Goal: Find specific page/section: Find specific page/section

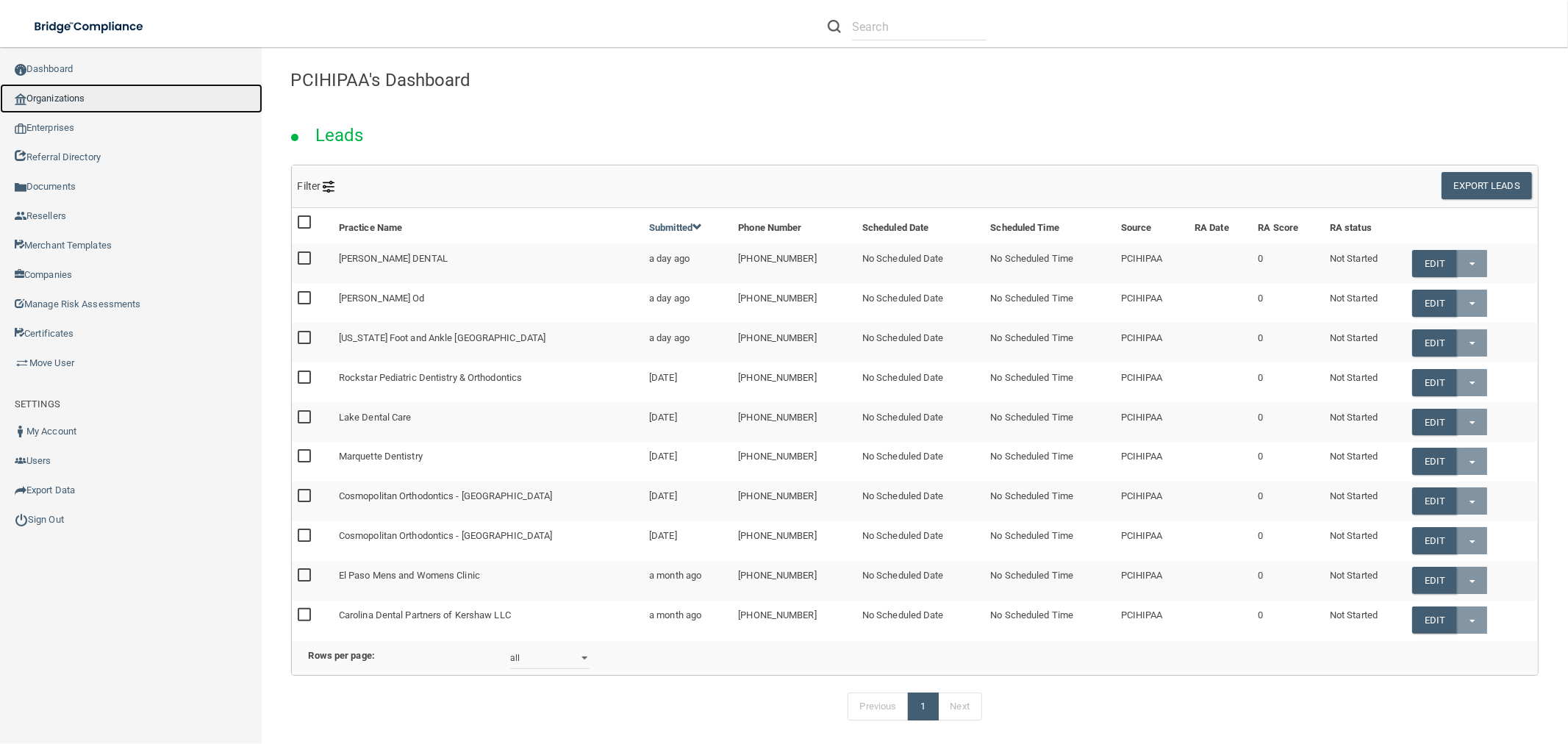
click at [142, 85] on link "Organizations" at bounding box center [131, 98] width 262 height 30
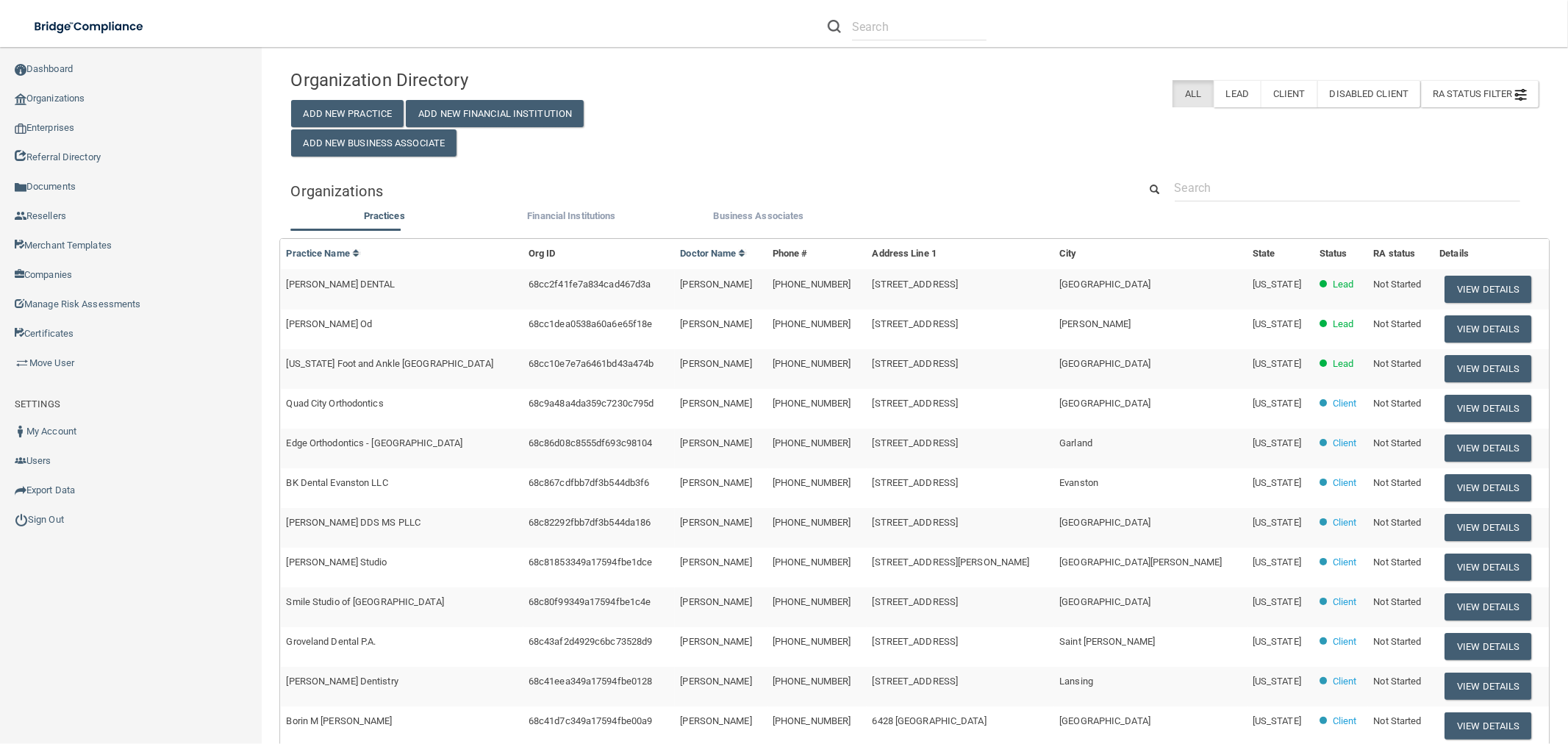
click at [1282, 173] on div "Organization Directory Add New Practice Add New Financial Institution Add New B…" at bounding box center [916, 486] width 1248 height 848
click at [1279, 187] on input "text" at bounding box center [1347, 187] width 345 height 27
paste input "Wilson-Wooddale Funeral Home"
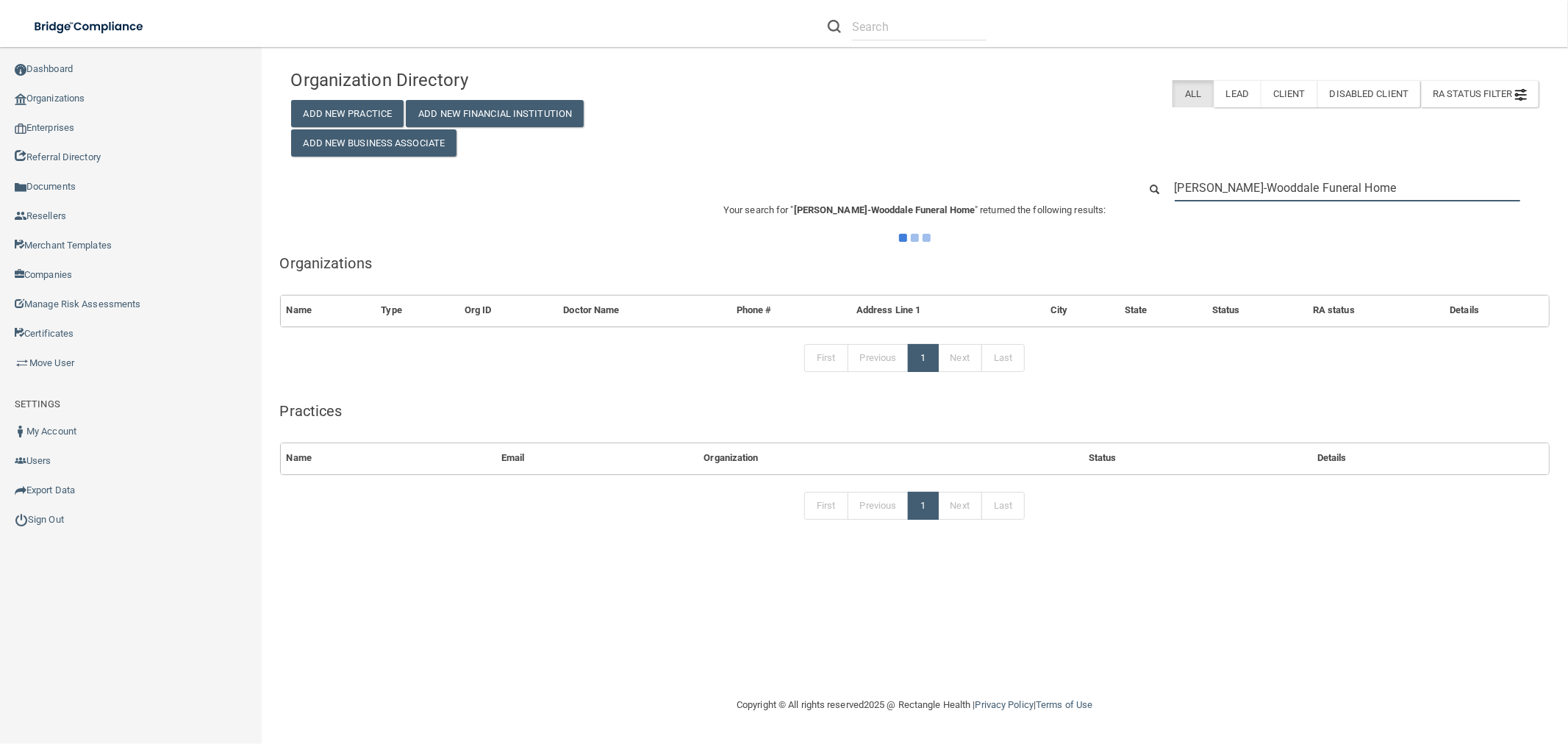
type input "Wilson-Wooddale Funeral Home"
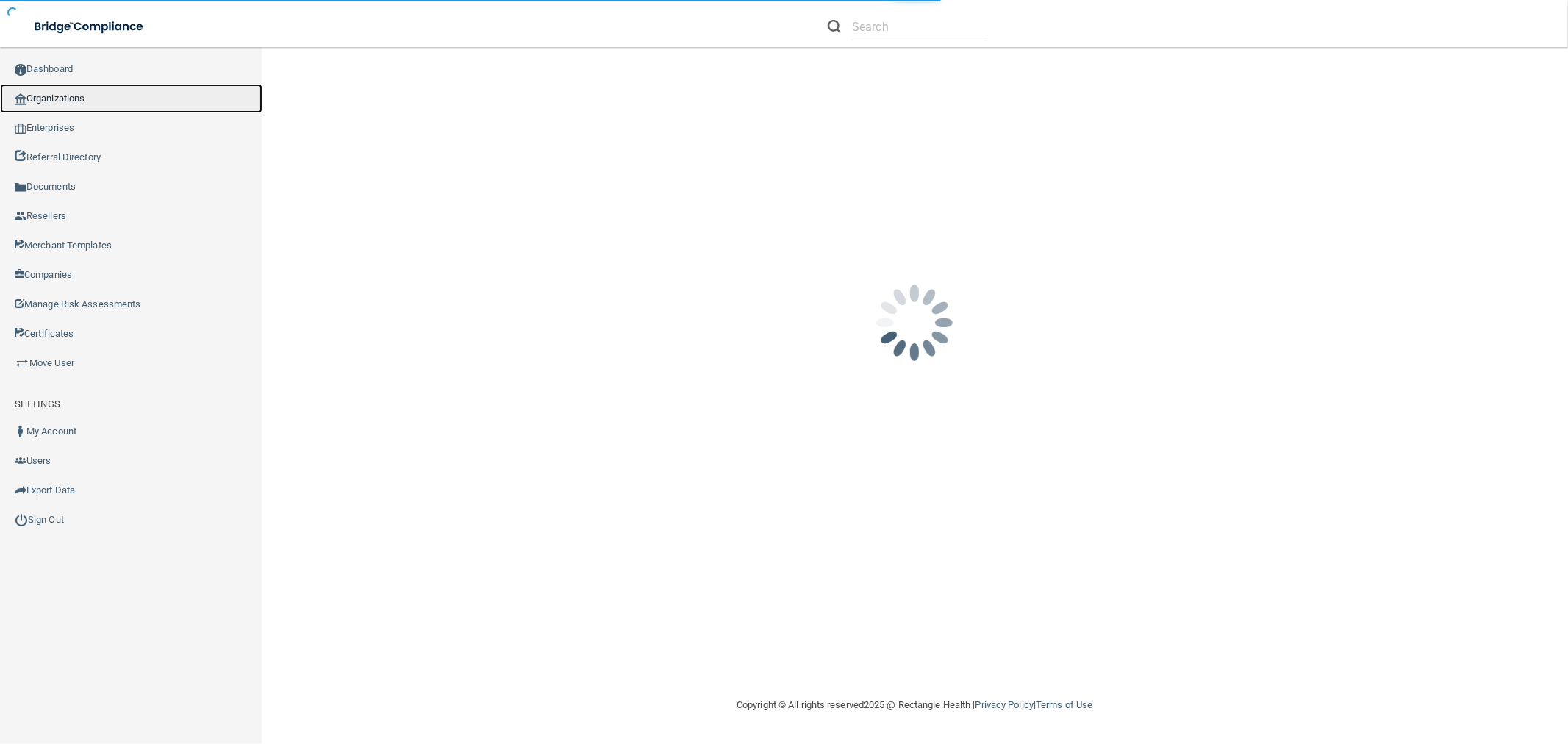
click at [56, 94] on link "Organizations" at bounding box center [131, 98] width 262 height 30
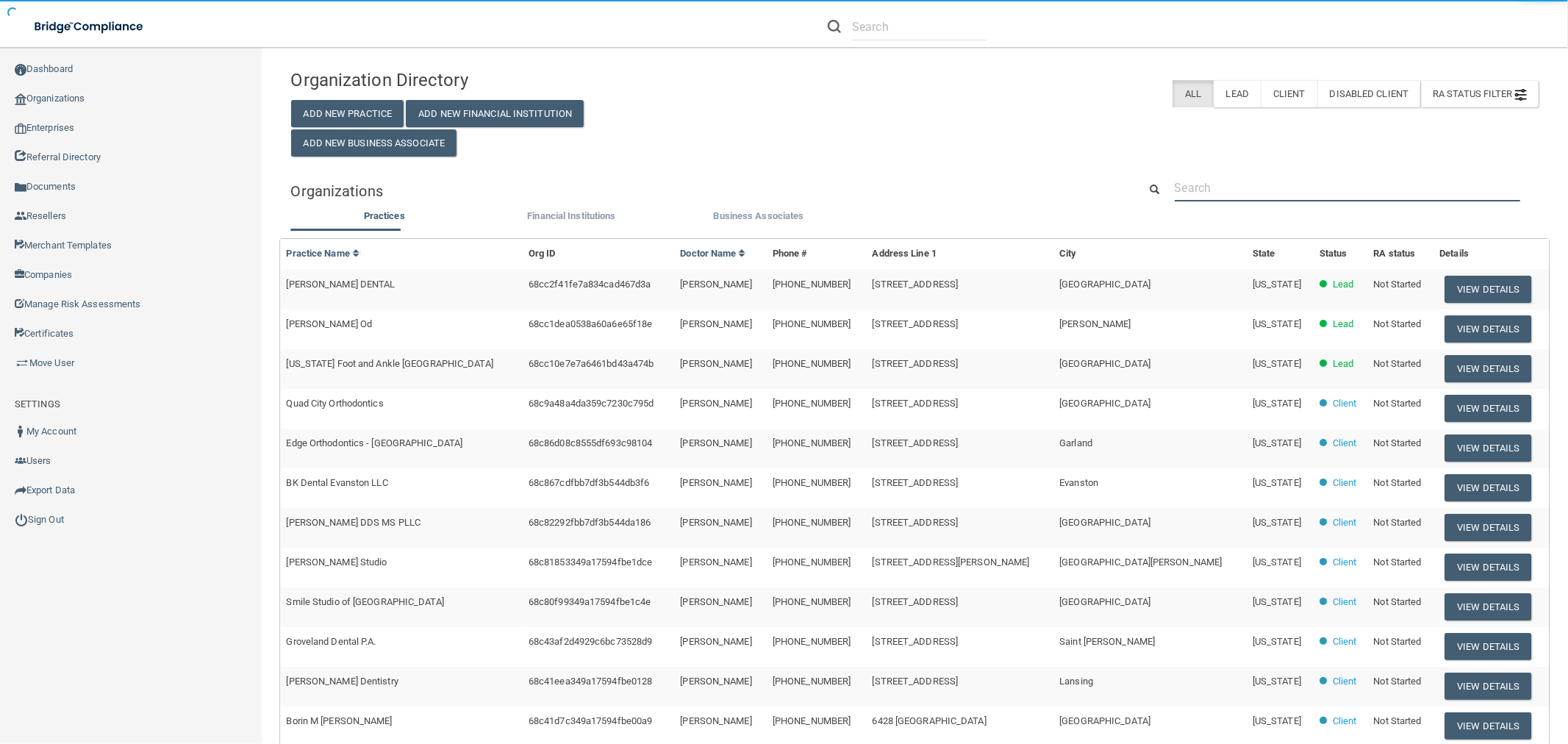
click at [1252, 180] on input "text" at bounding box center [1347, 187] width 345 height 27
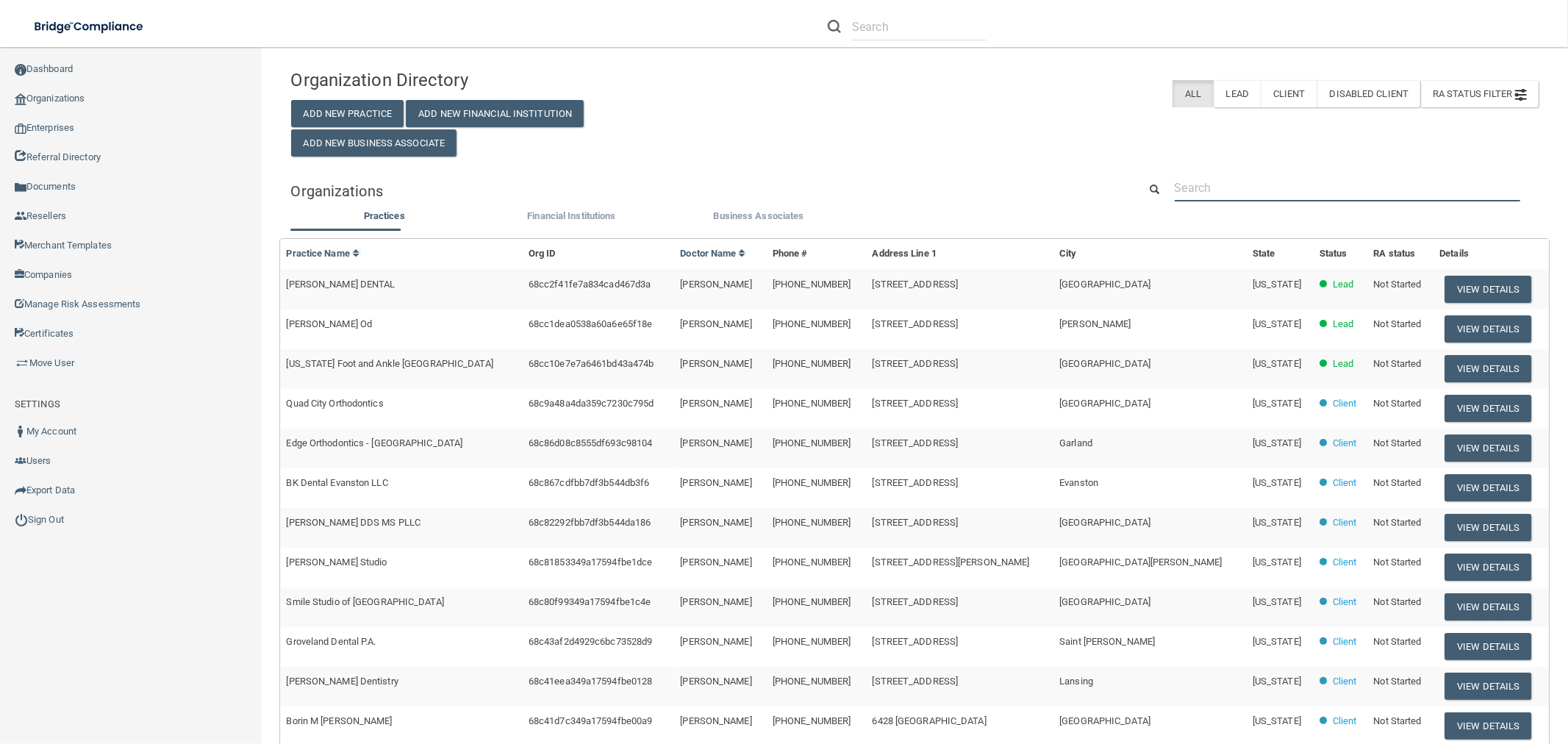
paste input "(225) 927-1640"
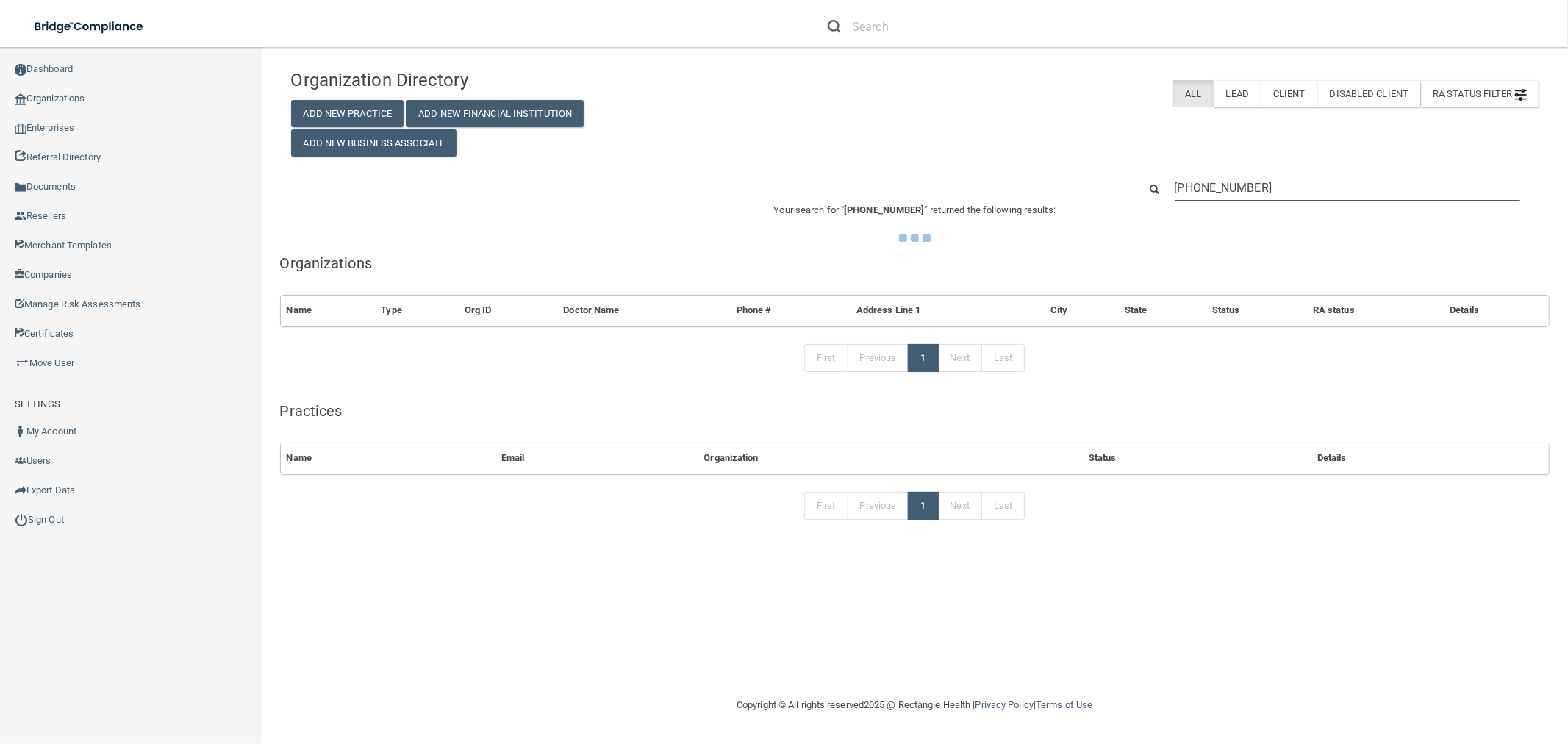
type input "(225) 927-1640"
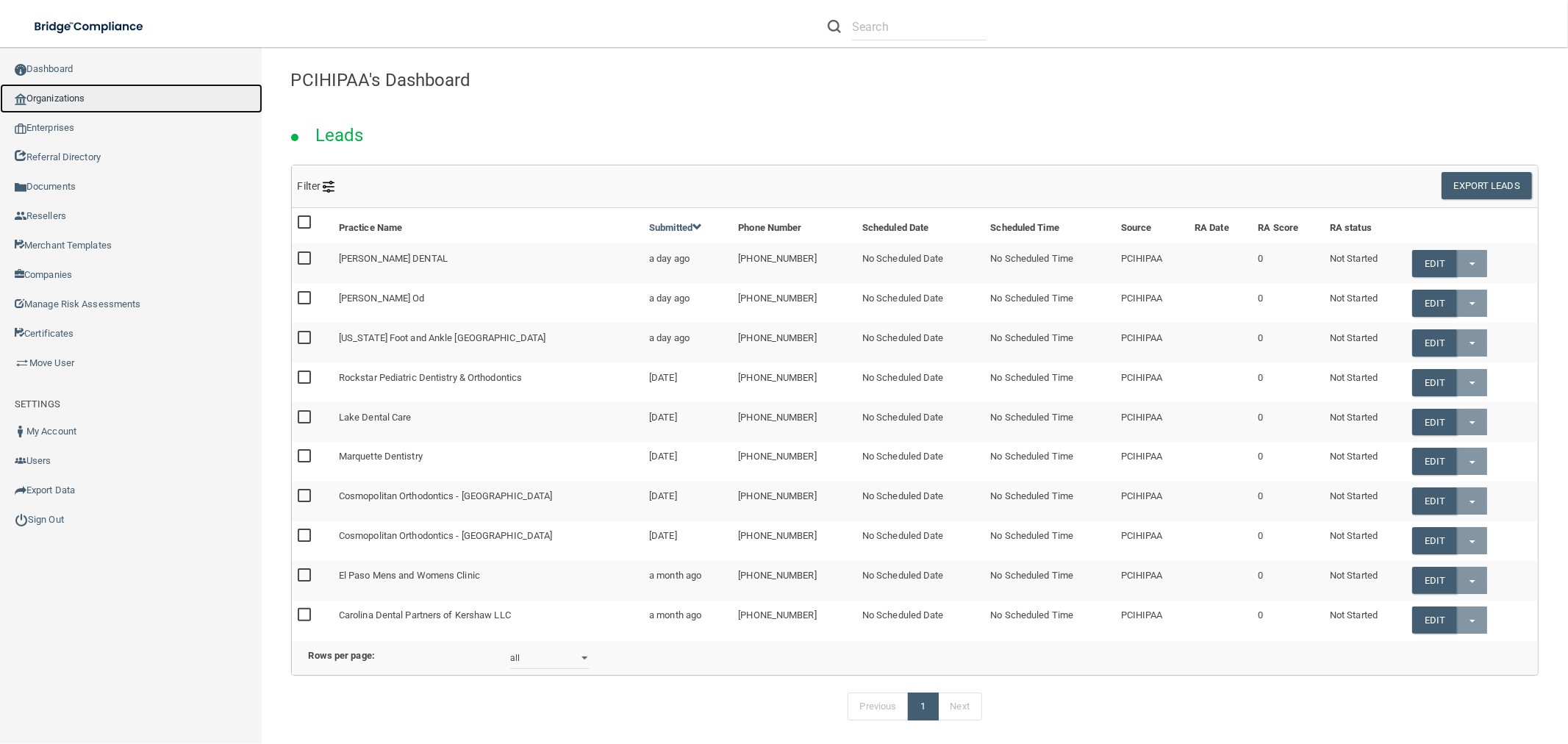
click at [159, 105] on link "Organizations" at bounding box center [131, 98] width 262 height 30
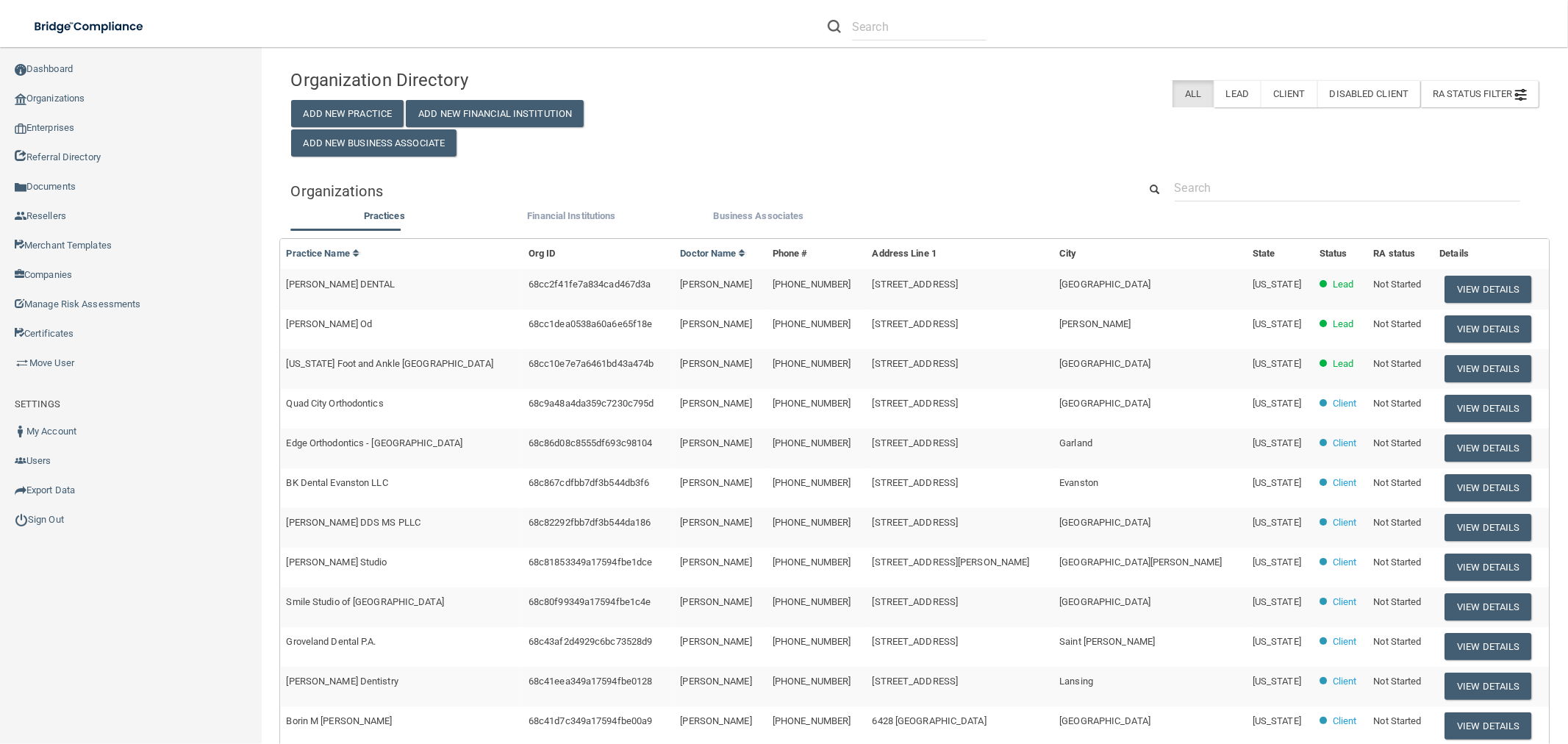
click at [1202, 169] on div "Organization Directory Add New Practice Add New Financial Institution Add New B…" at bounding box center [916, 486] width 1248 height 848
click at [1213, 193] on input "text" at bounding box center [1347, 187] width 345 height 27
paste input "Prestige Dentistry - Trinity"
type input "Prestige Dentistry - Trinity"
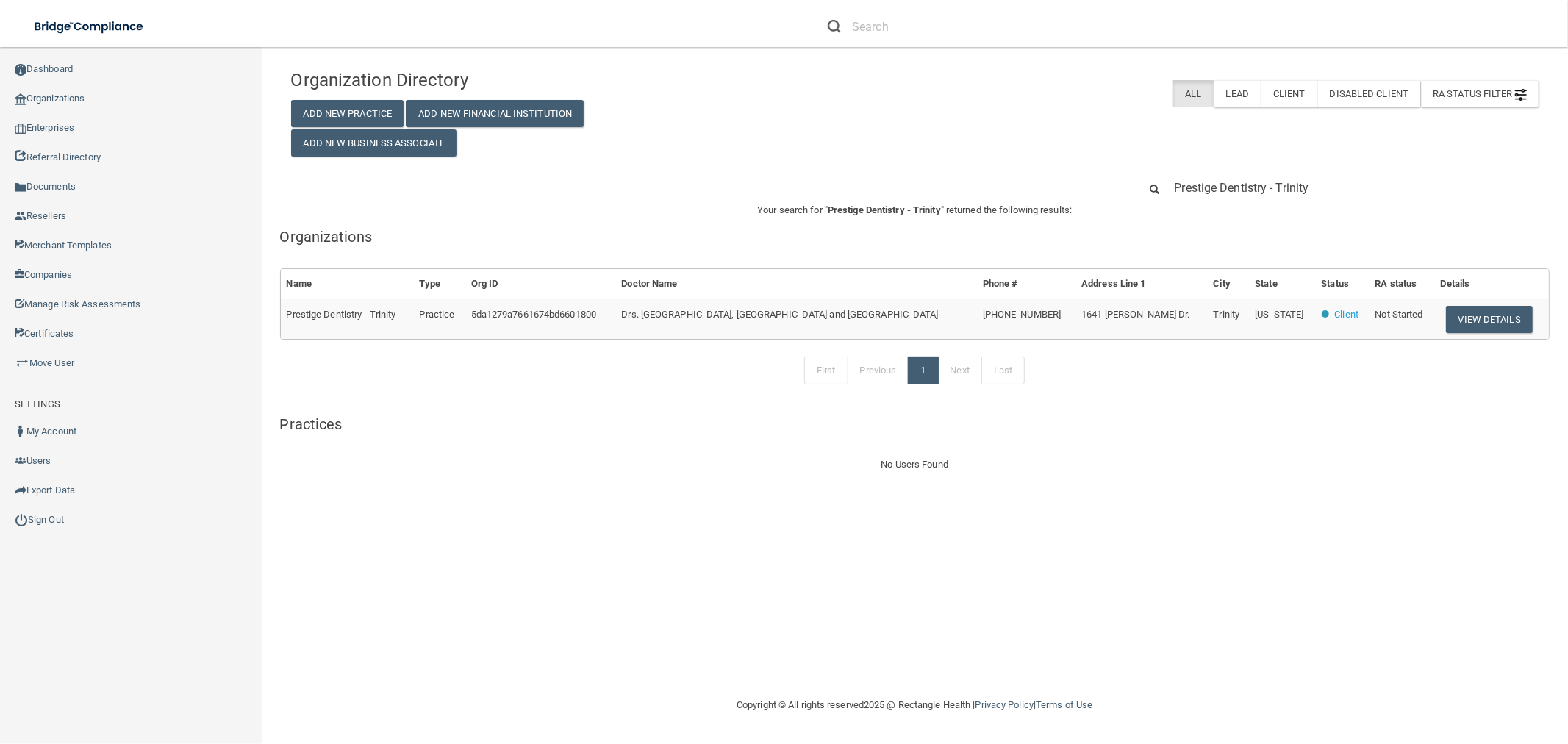
drag, startPoint x: 1318, startPoint y: 181, endPoint x: 1267, endPoint y: 188, distance: 51.5
click at [1267, 188] on input "Prestige Dentistry - Trinity" at bounding box center [1347, 187] width 345 height 27
type input "Prestige Dentistry"
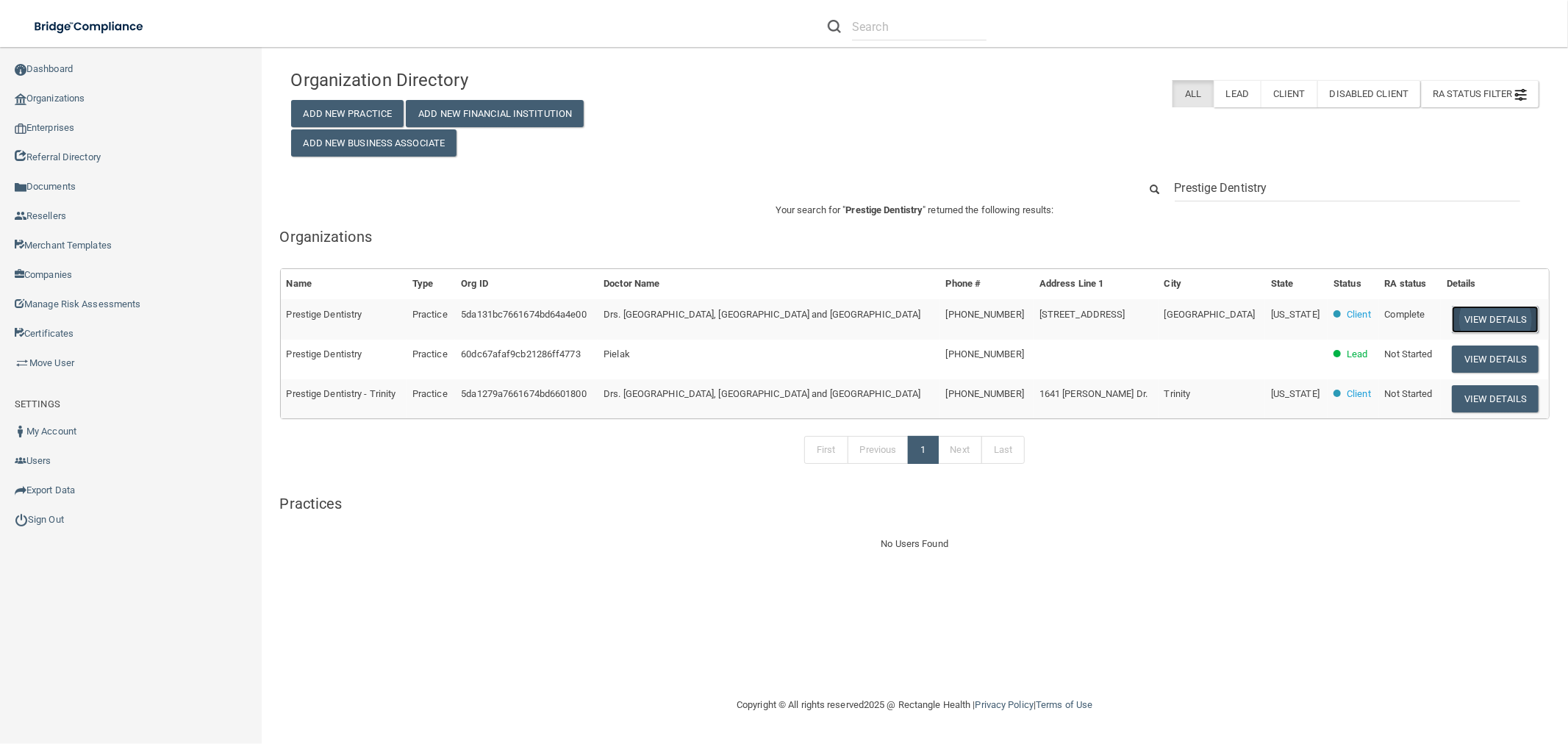
click at [1452, 319] on button "View Details" at bounding box center [1495, 319] width 87 height 27
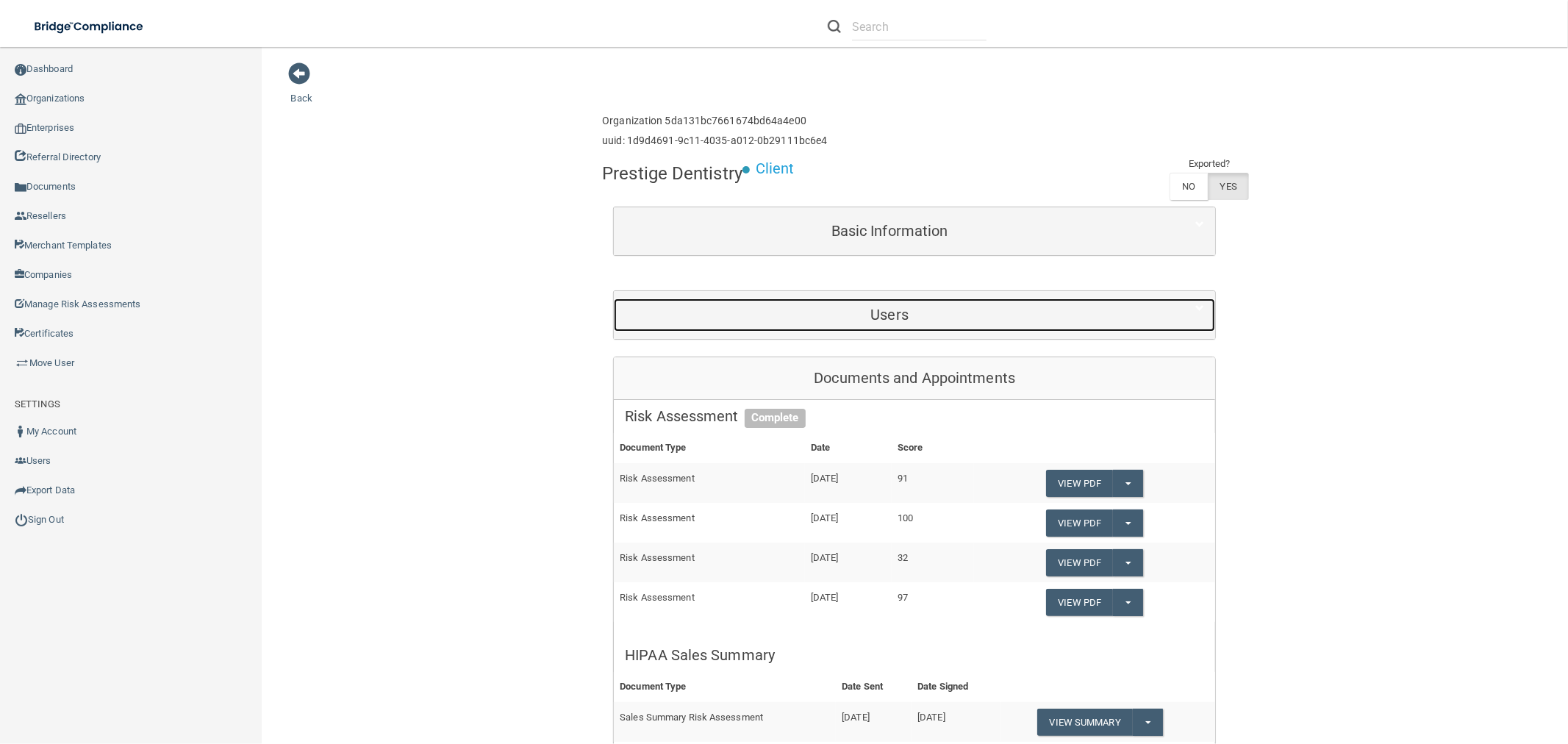
click at [890, 316] on h5 "Users" at bounding box center [889, 314] width 529 height 17
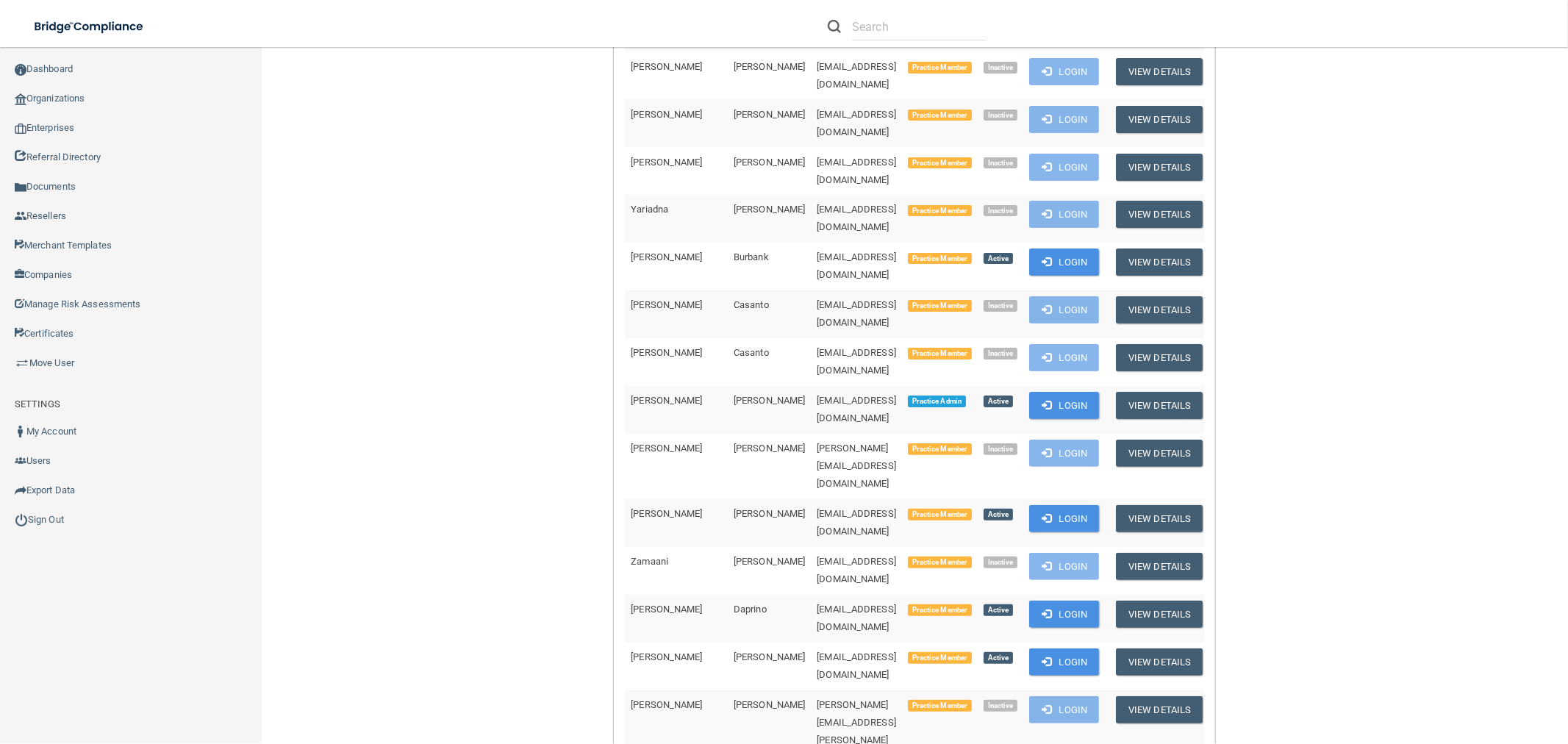
scroll to position [163, 0]
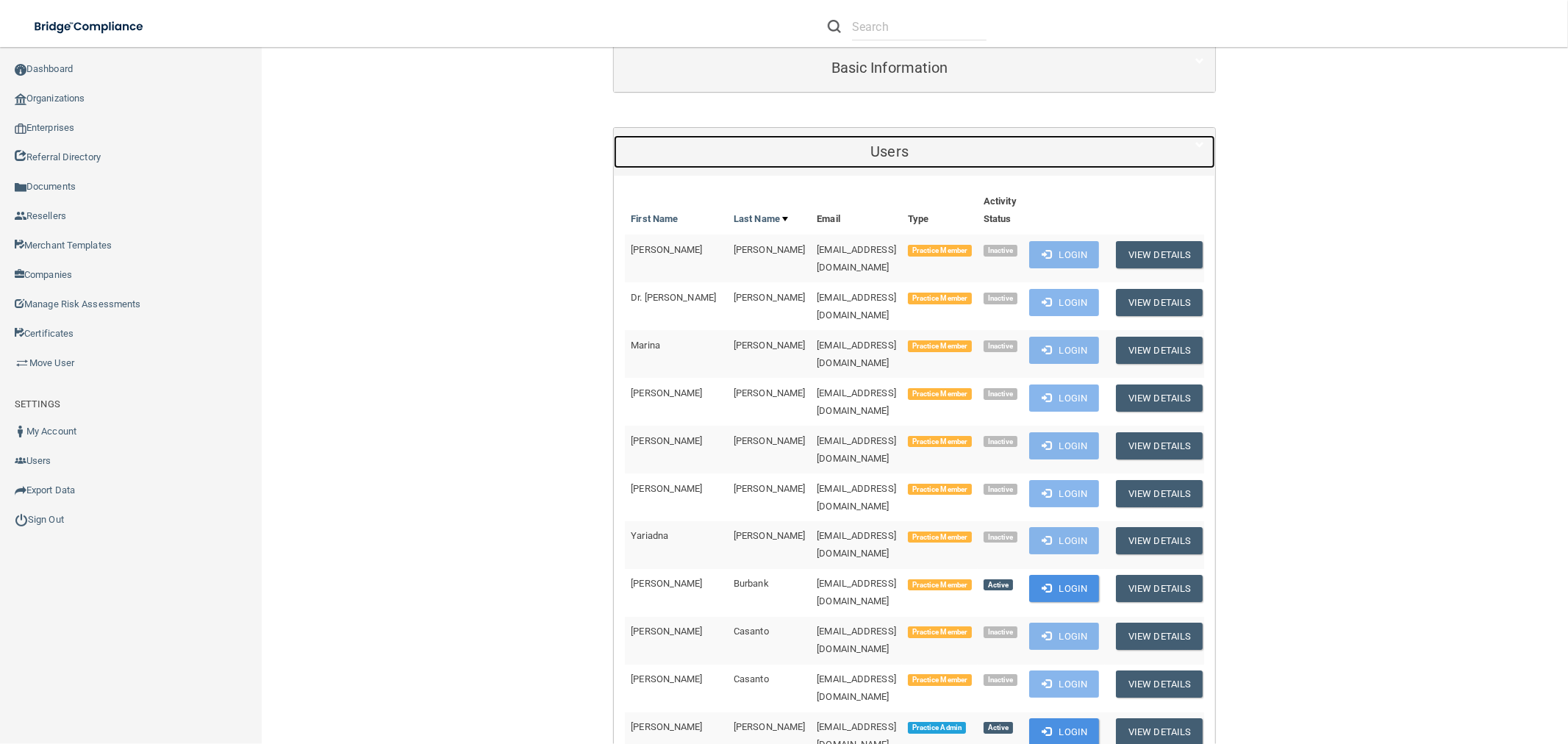
click at [922, 151] on h5 "Users" at bounding box center [889, 151] width 529 height 17
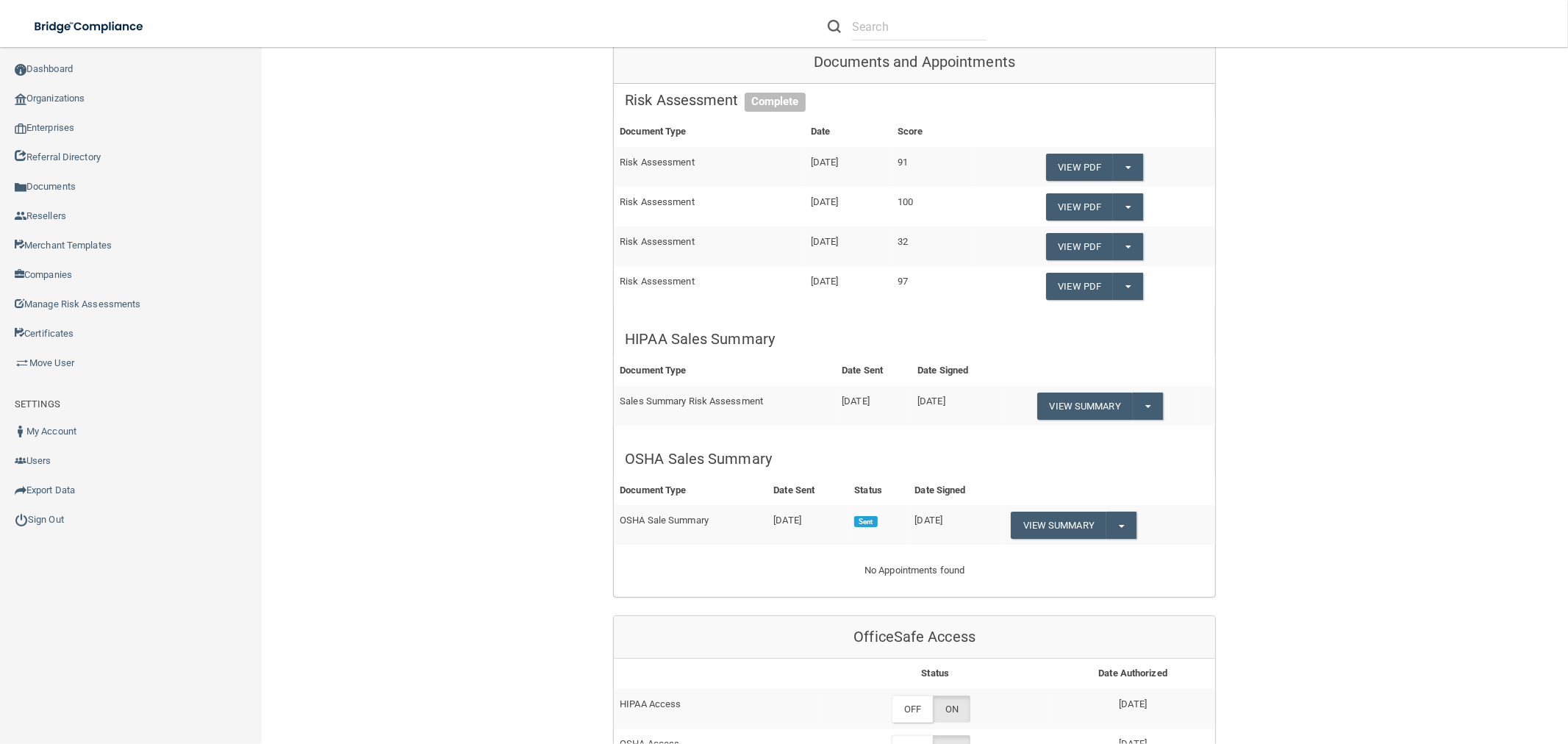
scroll to position [637, 0]
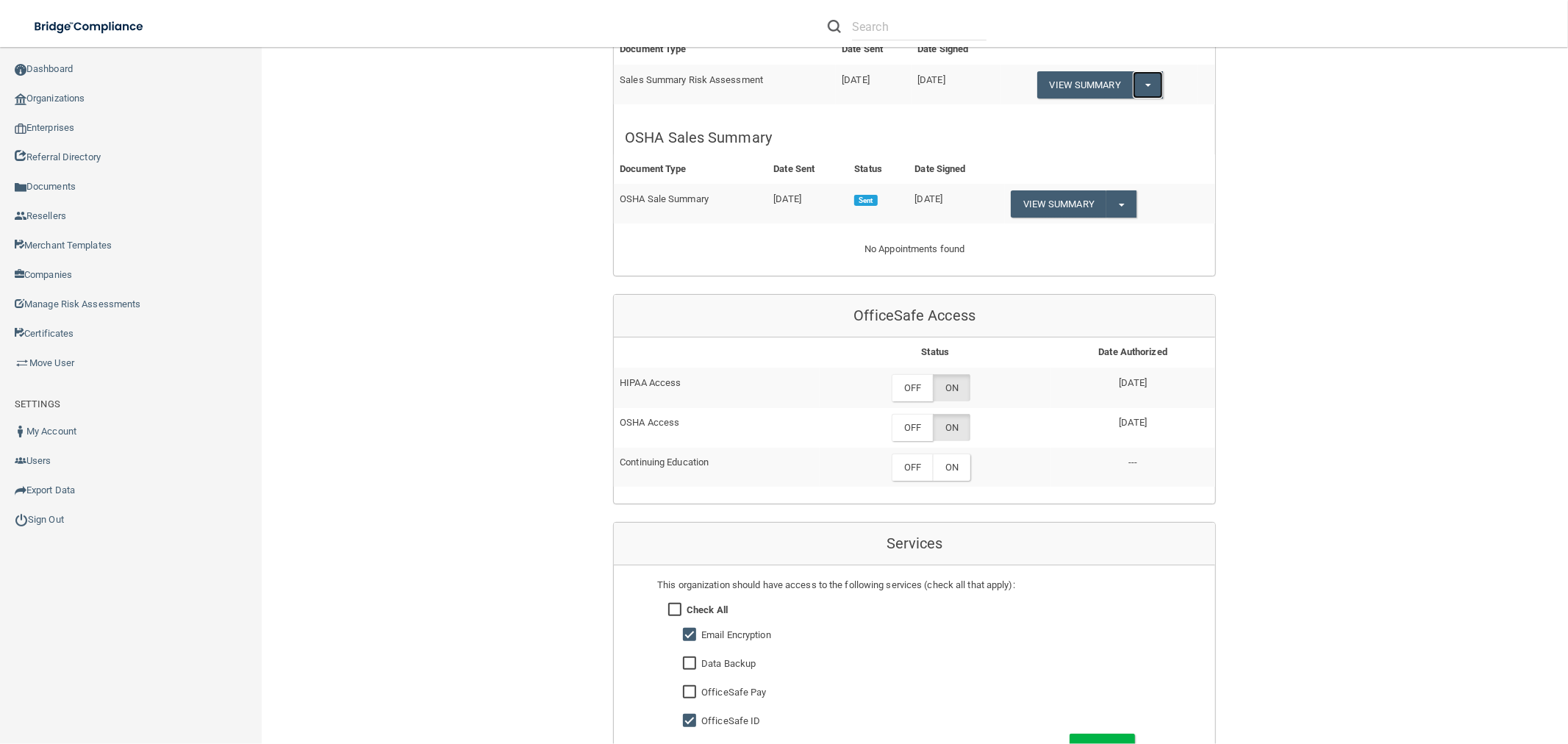
click at [1151, 82] on button "Split button!" at bounding box center [1147, 84] width 30 height 27
click at [1108, 107] on link "Download as PDF" at bounding box center [1098, 114] width 122 height 22
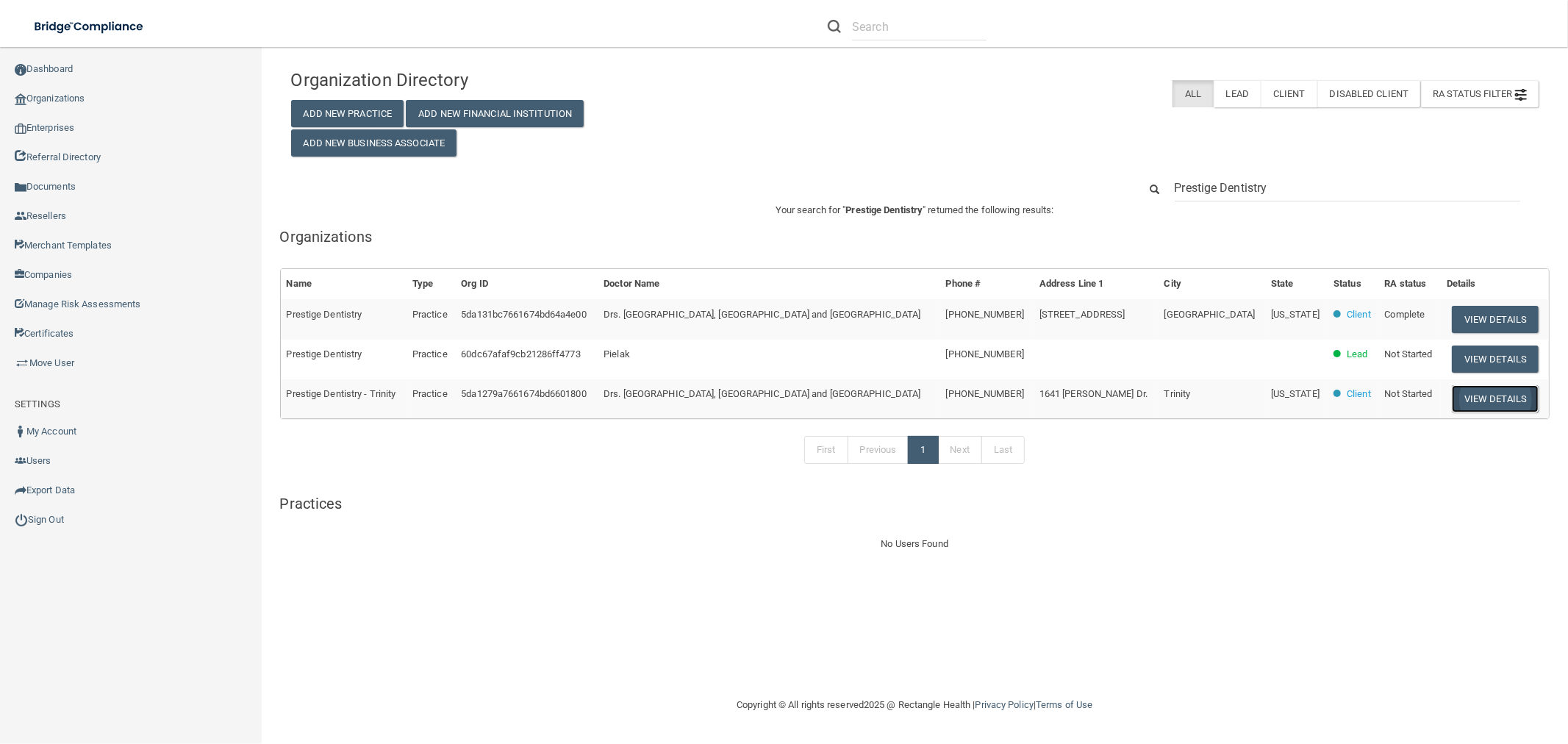
click at [1475, 402] on button "View Details" at bounding box center [1495, 398] width 87 height 27
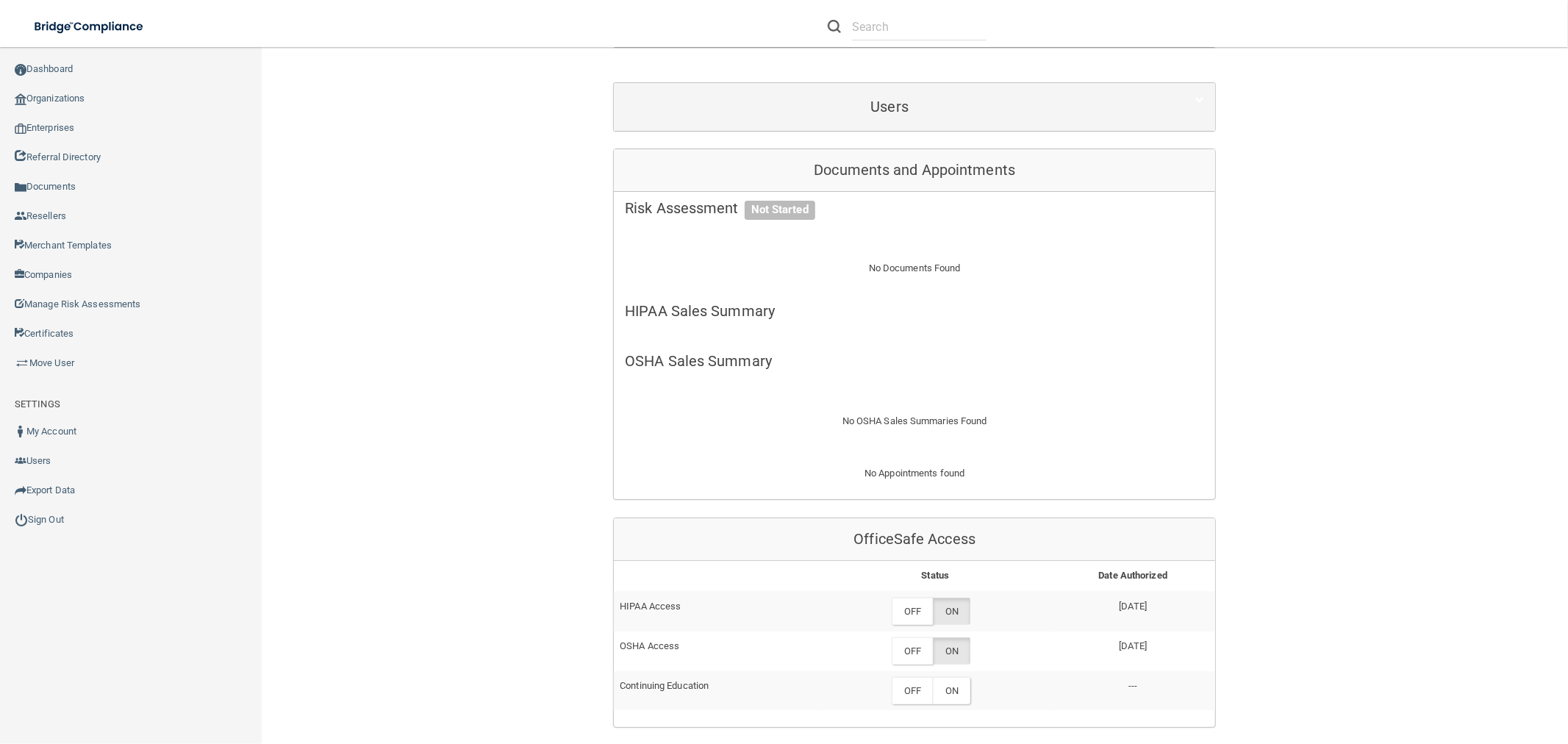
scroll to position [82, 0]
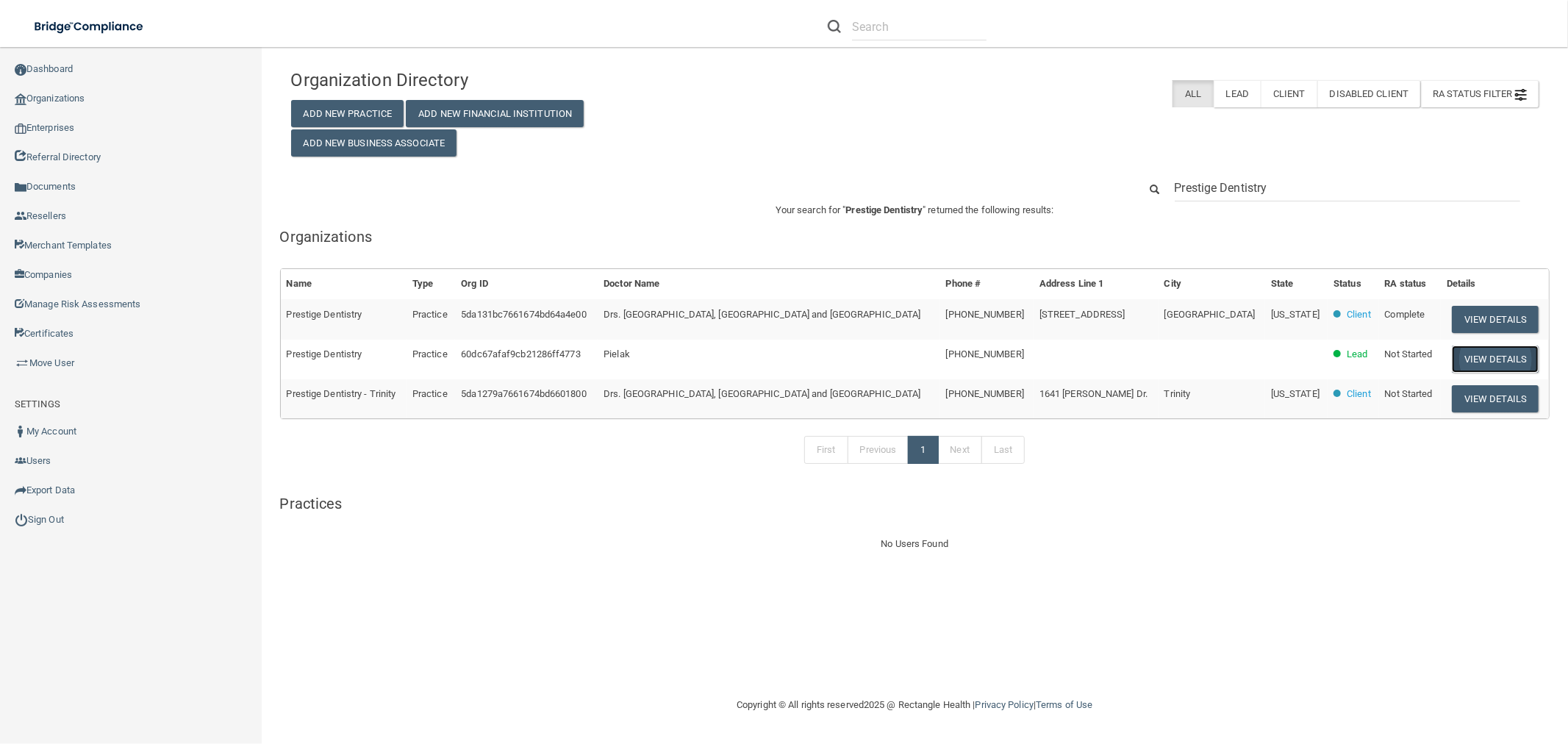
click at [1458, 361] on button "View Details" at bounding box center [1495, 358] width 87 height 27
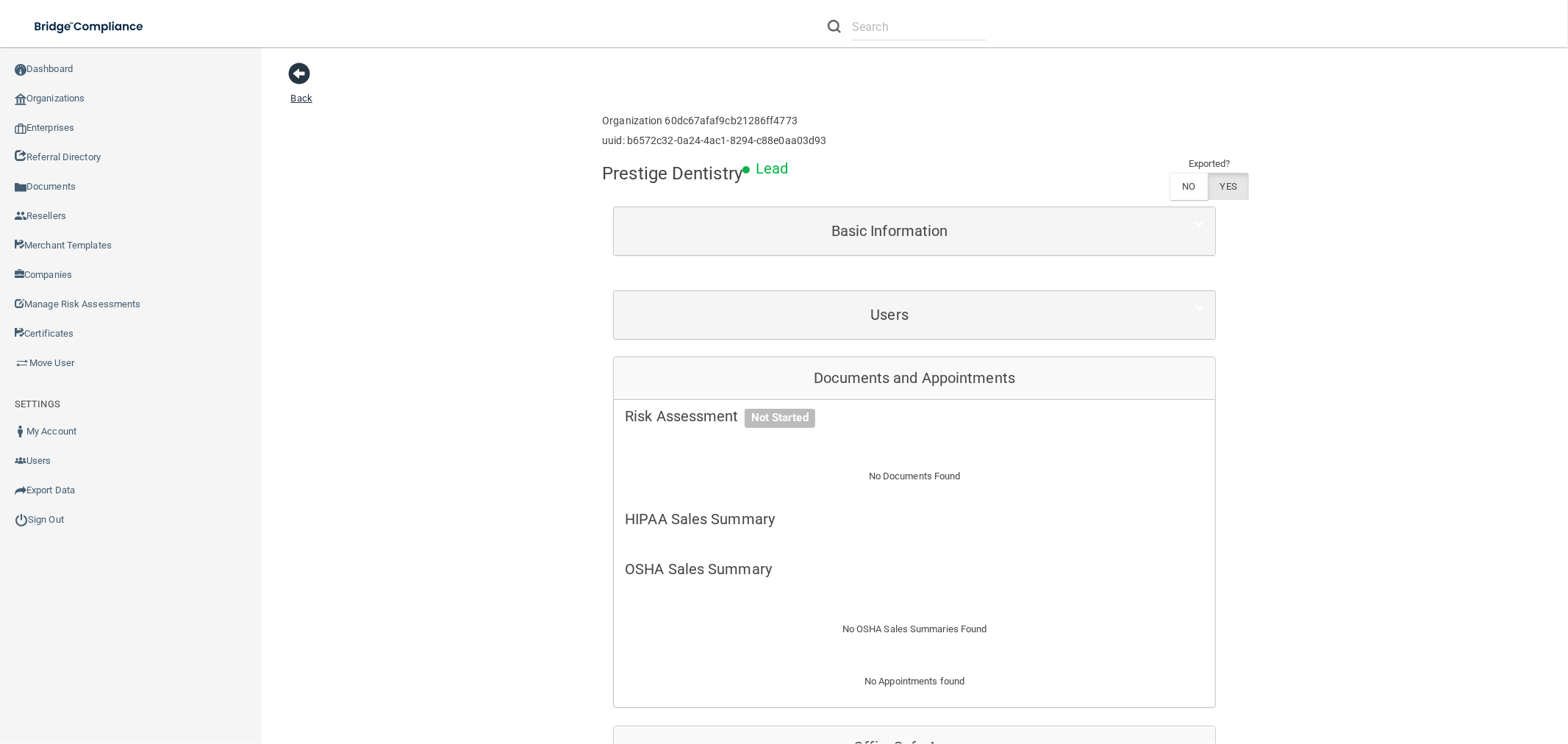
click at [304, 72] on span at bounding box center [300, 73] width 22 height 22
